Goal: Navigation & Orientation: Find specific page/section

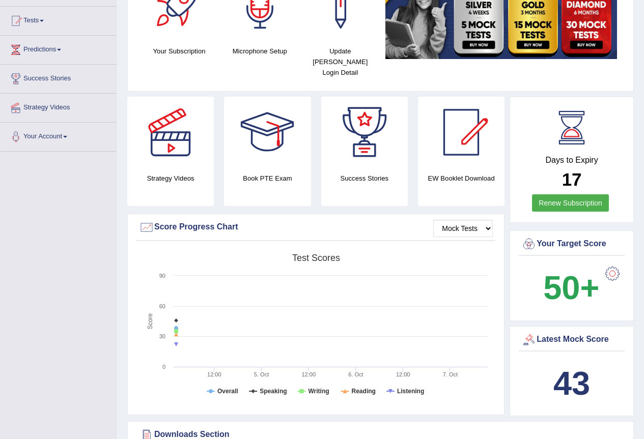
scroll to position [153, 0]
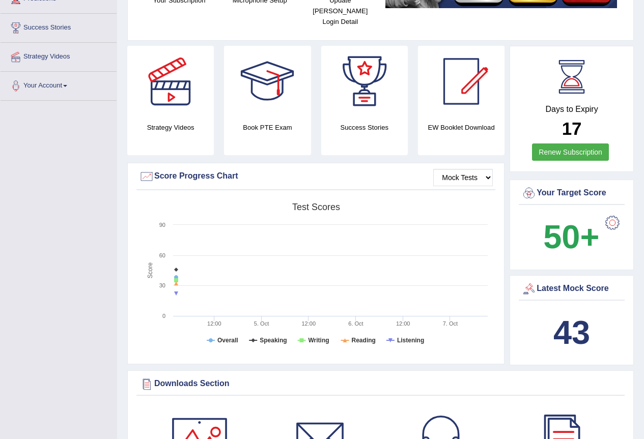
click at [608, 213] on div at bounding box center [612, 223] width 20 height 20
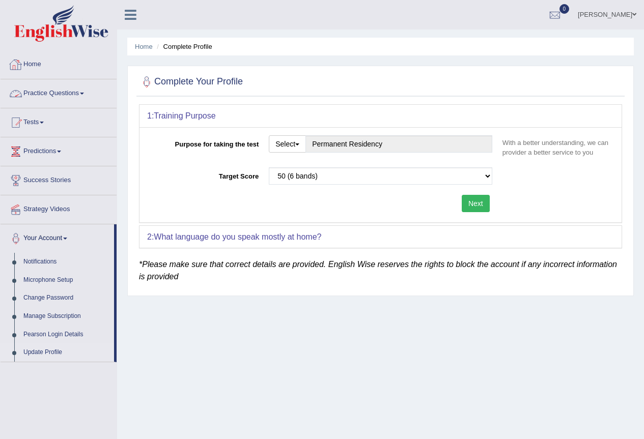
click at [37, 63] on link "Home" at bounding box center [59, 62] width 116 height 25
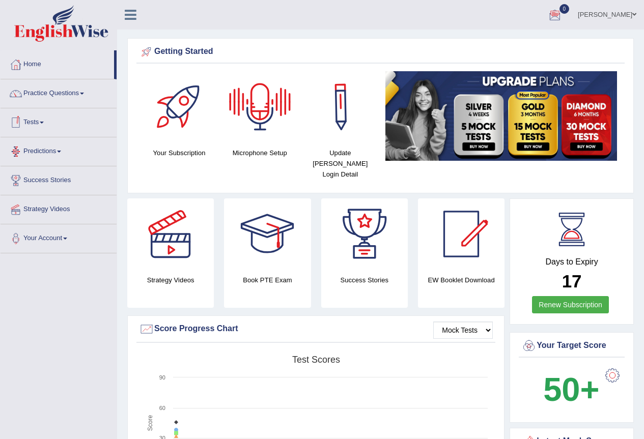
click at [547, 13] on div at bounding box center [554, 15] width 15 height 15
